Goal: Understand process/instructions

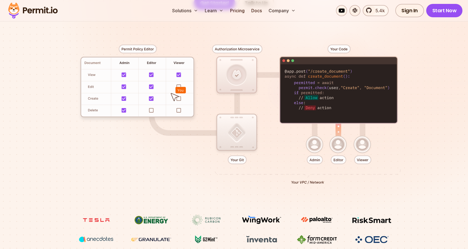
scroll to position [125, 0]
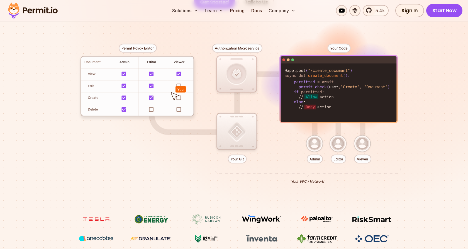
click at [236, 158] on div at bounding box center [234, 111] width 390 height 205
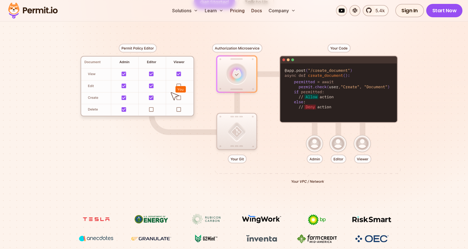
scroll to position [449, 0]
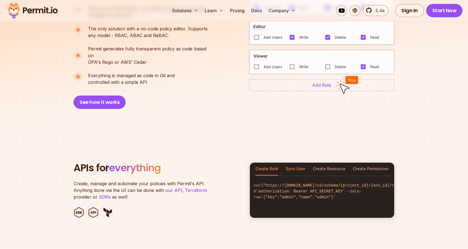
click at [289, 163] on button "Sync User" at bounding box center [296, 169] width 20 height 13
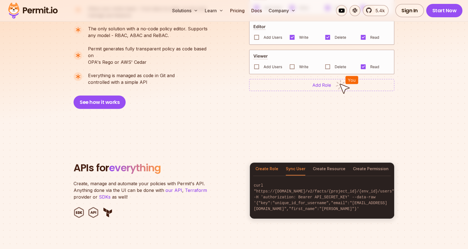
click at [269, 163] on button "Create Role" at bounding box center [267, 169] width 23 height 13
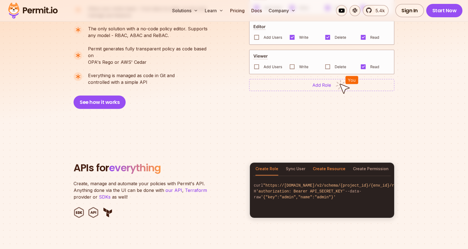
click at [316, 163] on button "Create Resource" at bounding box center [329, 169] width 33 height 13
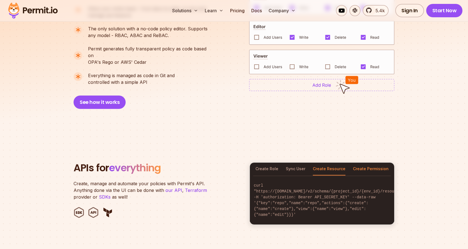
click at [363, 163] on button "Create Permission" at bounding box center [371, 169] width 36 height 13
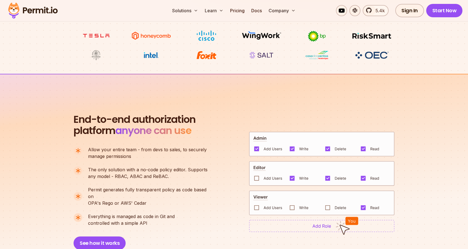
scroll to position [340, 0]
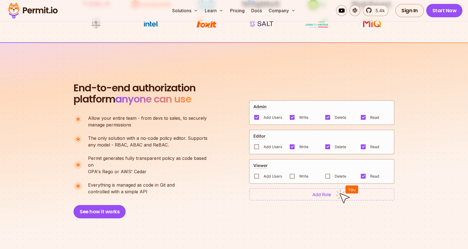
click at [272, 115] on img at bounding box center [321, 112] width 145 height 25
click at [255, 115] on img at bounding box center [321, 112] width 145 height 25
click at [256, 115] on img at bounding box center [321, 112] width 145 height 25
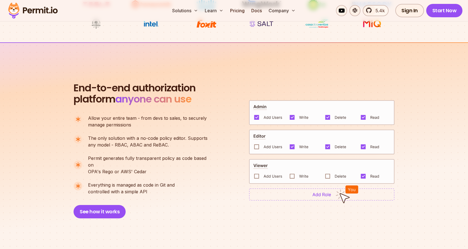
click at [258, 144] on img at bounding box center [321, 142] width 145 height 25
click at [257, 144] on img at bounding box center [321, 142] width 145 height 25
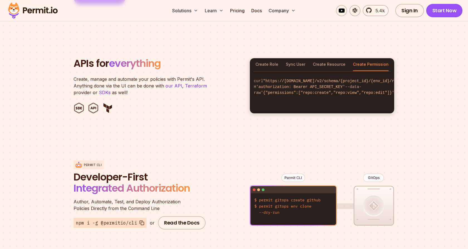
scroll to position [532, 0]
